Goal: Task Accomplishment & Management: Manage account settings

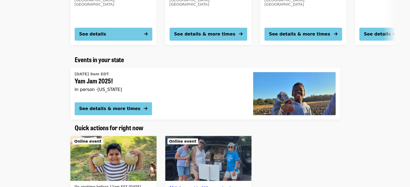
scroll to position [162, 0]
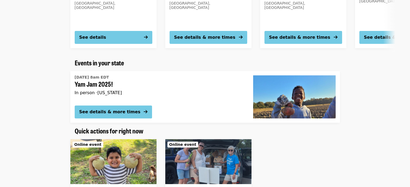
click at [134, 81] on span "Yam Jam 2025!" at bounding box center [160, 84] width 170 height 8
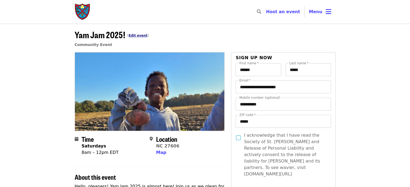
click at [142, 36] on link "Edit event" at bounding box center [138, 36] width 19 height 4
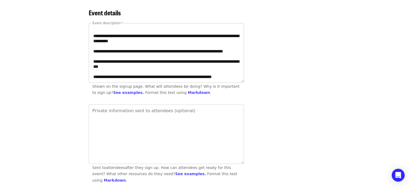
scroll to position [54, 0]
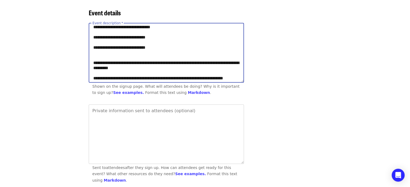
click at [166, 56] on textarea "**********" at bounding box center [166, 52] width 155 height 59
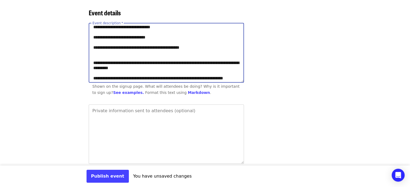
click at [165, 56] on textarea "**********" at bounding box center [166, 52] width 155 height 59
type textarea "**********"
click at [105, 177] on button "Publish event" at bounding box center [108, 176] width 42 height 13
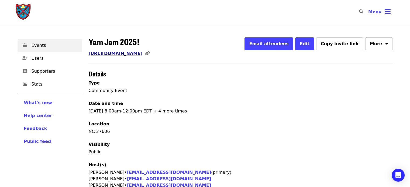
click at [143, 55] on link "https://www.mobilize.us/endhunger/event/824202/" at bounding box center [116, 53] width 54 height 5
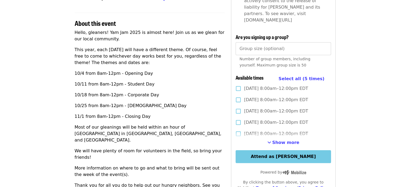
scroll to position [162, 0]
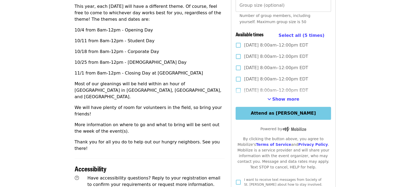
scroll to position [189, 0]
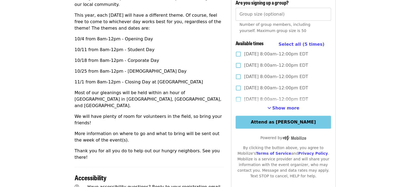
click at [197, 19] on p "This year, each [DATE] will have a different theme. Of course, feel free to com…" at bounding box center [150, 21] width 150 height 19
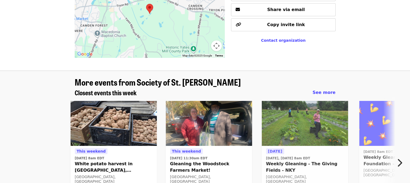
scroll to position [485, 0]
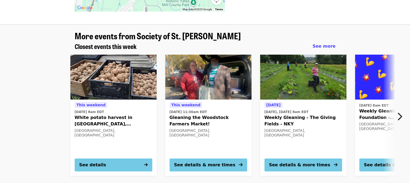
click at [115, 55] on img at bounding box center [113, 77] width 86 height 45
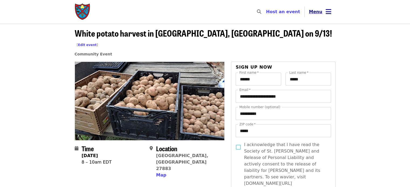
click at [314, 11] on span "Menu" at bounding box center [315, 11] width 13 height 5
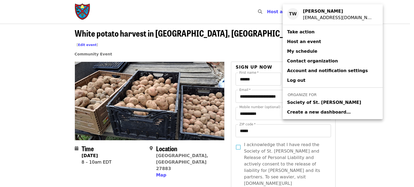
click at [301, 103] on span "Society of St. [PERSON_NAME]" at bounding box center [324, 102] width 74 height 6
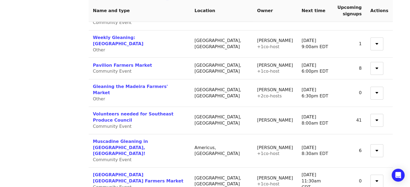
scroll to position [378, 0]
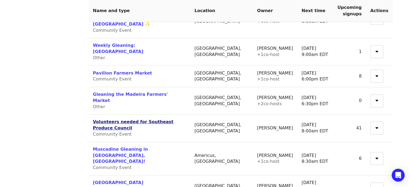
click at [112, 119] on link "Volunteers needed for Southeast Produce Council" at bounding box center [133, 124] width 81 height 11
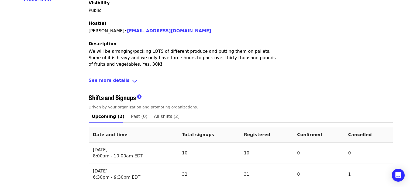
scroll to position [161, 0]
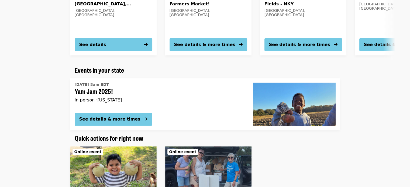
click at [110, 81] on div "Sat, Oct 4 @ 8am EDT Yam Jam 2025! In person · North Carolina" at bounding box center [160, 95] width 170 height 28
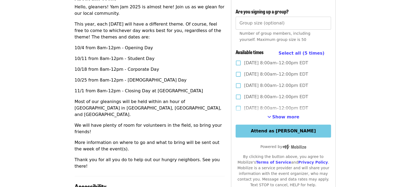
scroll to position [189, 0]
